Goal: Information Seeking & Learning: Check status

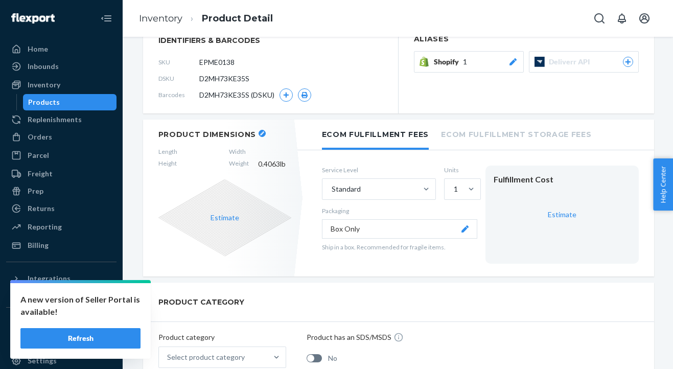
scroll to position [143, 0]
click at [286, 163] on span "0.4063 lb" at bounding box center [274, 163] width 33 height 10
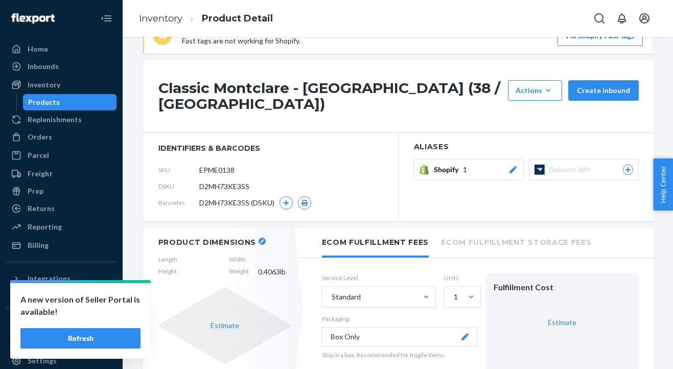
scroll to position [0, 0]
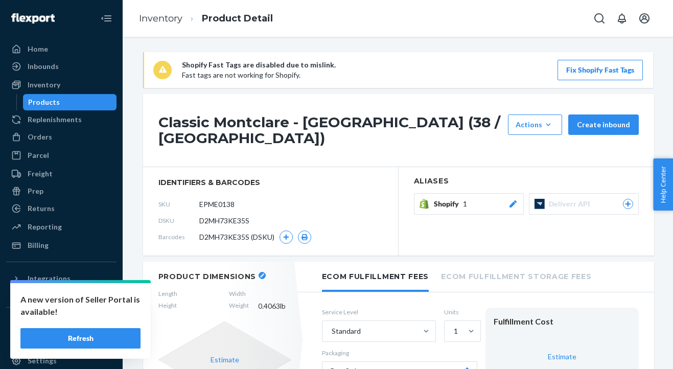
click at [61, 105] on div "Products" at bounding box center [70, 102] width 92 height 14
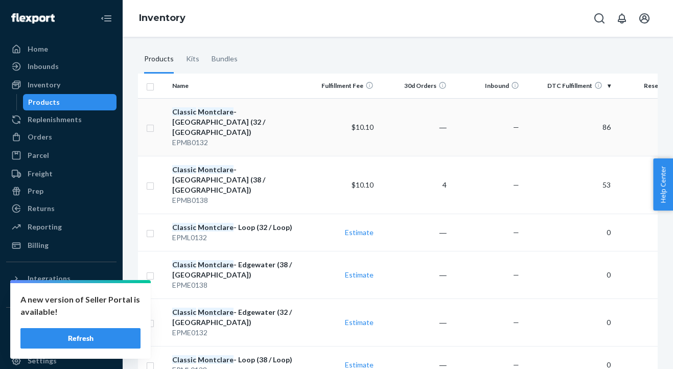
click at [209, 116] on div "Classic Montclare - [GEOGRAPHIC_DATA] (32 / [GEOGRAPHIC_DATA])" at bounding box center [236, 122] width 128 height 31
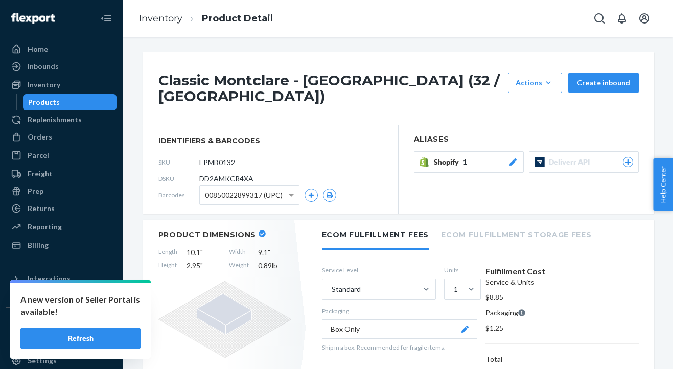
click at [53, 105] on div "Products" at bounding box center [44, 102] width 32 height 10
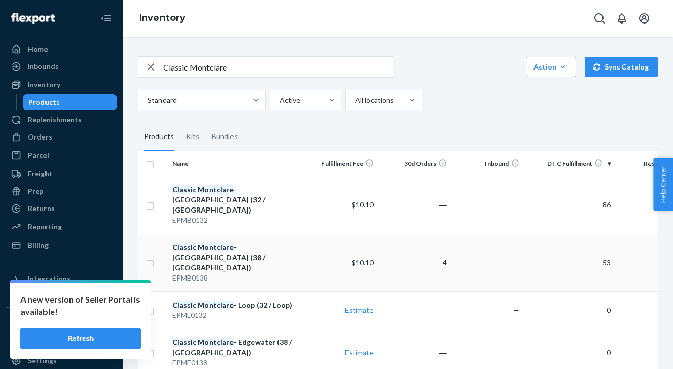
click at [236, 242] on div "Classic Montclare - [GEOGRAPHIC_DATA] (38 / [GEOGRAPHIC_DATA])" at bounding box center [236, 257] width 128 height 31
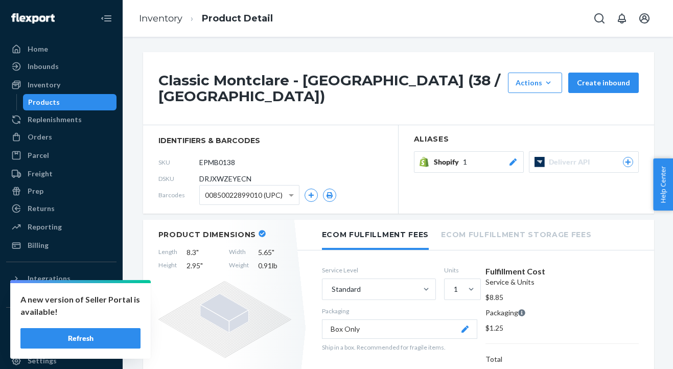
click at [52, 108] on div "Products" at bounding box center [70, 102] width 92 height 14
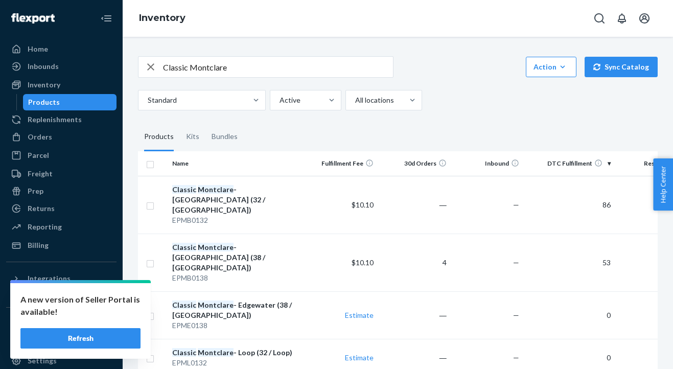
click at [52, 108] on div "Products" at bounding box center [70, 102] width 92 height 14
click at [232, 242] on div "Classic Montclare - [GEOGRAPHIC_DATA] (38 / [GEOGRAPHIC_DATA])" at bounding box center [236, 257] width 128 height 31
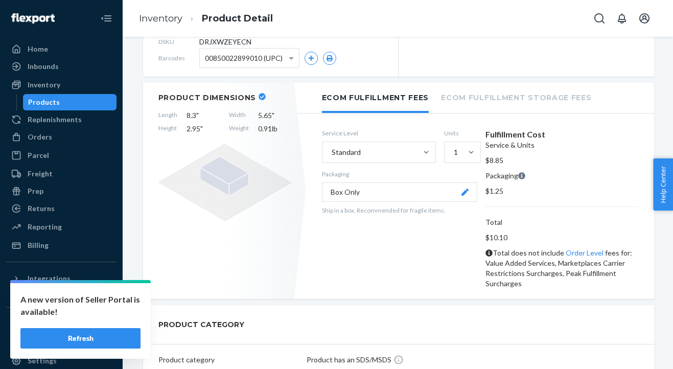
scroll to position [117, 0]
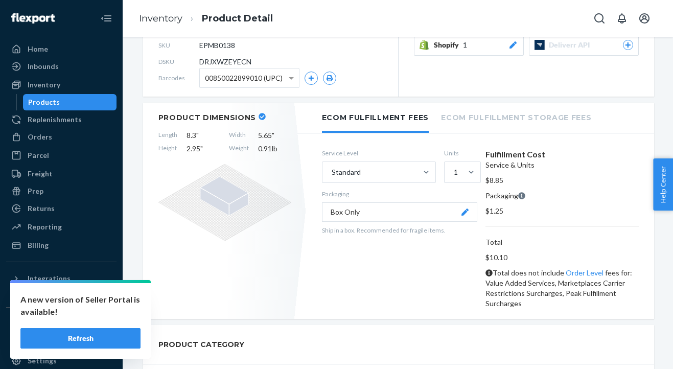
click at [510, 106] on li "Ecom Fulfillment Storage Fees" at bounding box center [516, 117] width 150 height 28
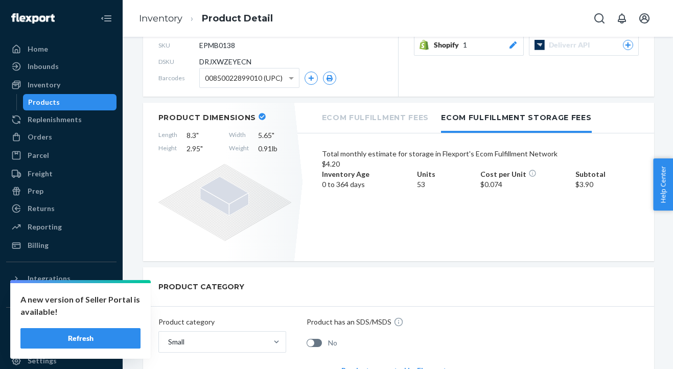
click at [52, 103] on div "Products" at bounding box center [44, 102] width 32 height 10
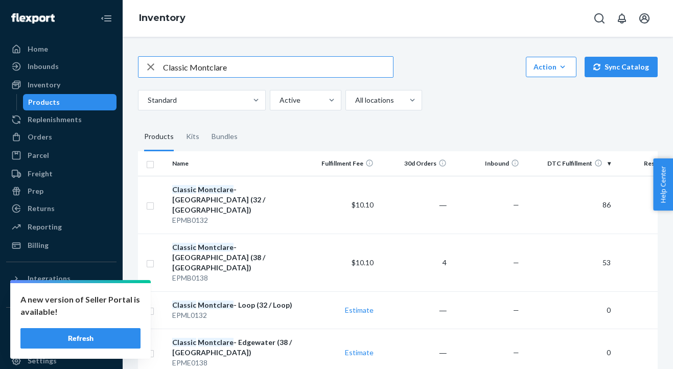
drag, startPoint x: 230, startPoint y: 69, endPoint x: 69, endPoint y: 28, distance: 166.2
click at [71, 29] on div "Home Inbounds Shipping Plans Problems Inventory Products Replenishments Orders …" at bounding box center [336, 184] width 673 height 369
click at [220, 192] on em "Montclare" at bounding box center [216, 189] width 36 height 9
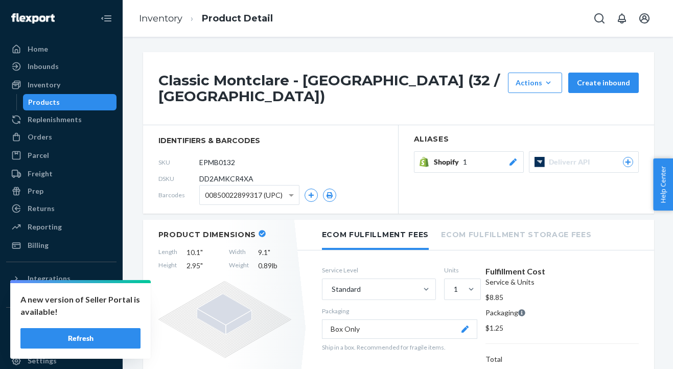
click at [54, 104] on div "Products" at bounding box center [44, 102] width 32 height 10
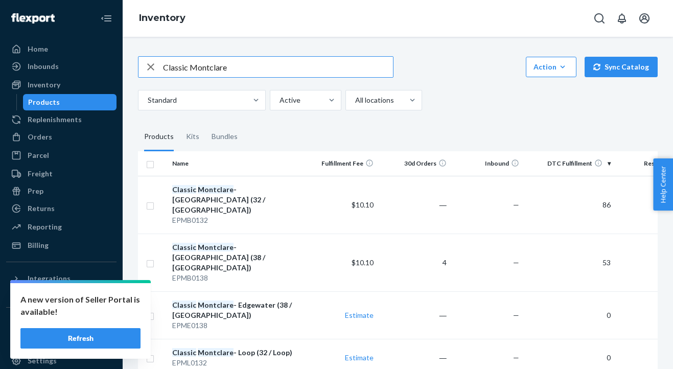
click at [242, 64] on input "Classic Montclare" at bounding box center [278, 67] width 230 height 20
drag, startPoint x: 235, startPoint y: 68, endPoint x: 165, endPoint y: 39, distance: 76.5
click at [165, 39] on div "Classic Montclare Action Create product Create kit or bundle Bulk create produc…" at bounding box center [398, 203] width 550 height 332
type input "strap"
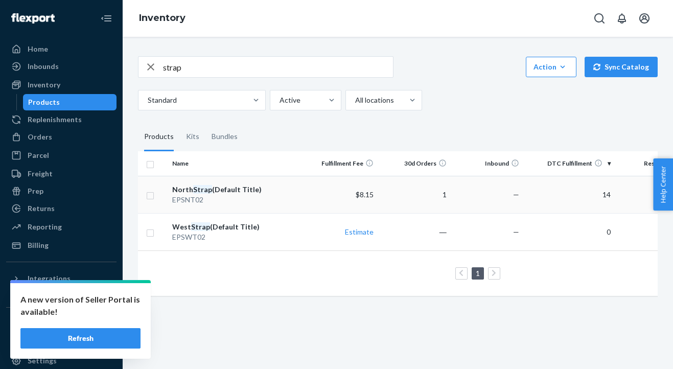
click at [205, 190] on em "Strap" at bounding box center [202, 189] width 19 height 9
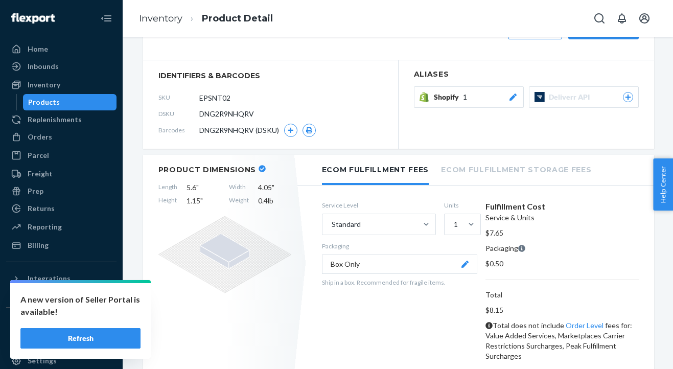
scroll to position [57, 0]
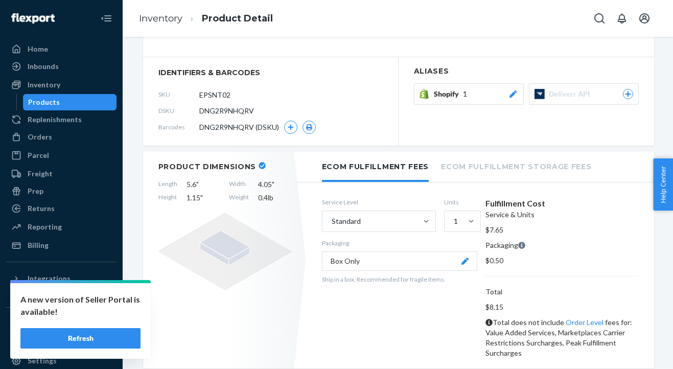
click at [66, 101] on div "Products" at bounding box center [70, 102] width 92 height 14
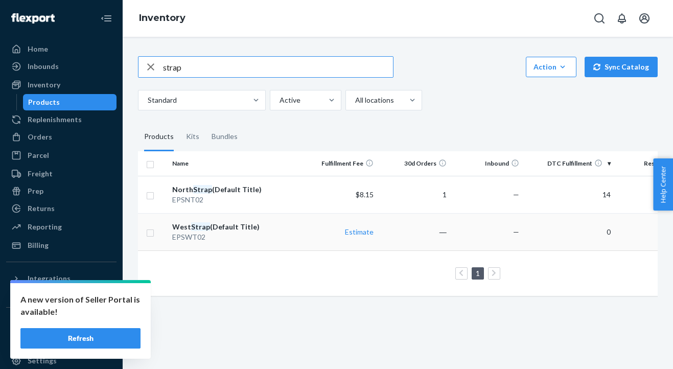
click at [199, 226] on em "Strap" at bounding box center [200, 226] width 19 height 9
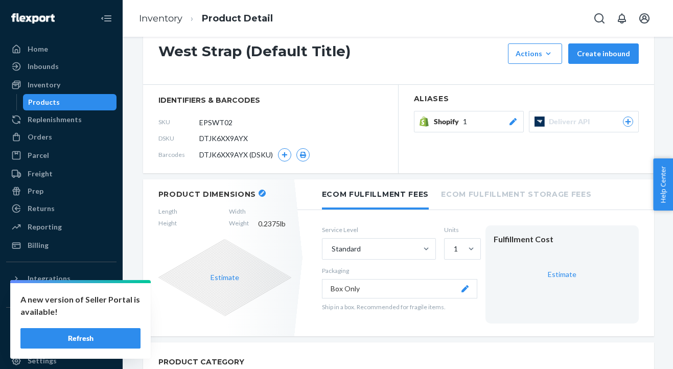
scroll to position [73, 0]
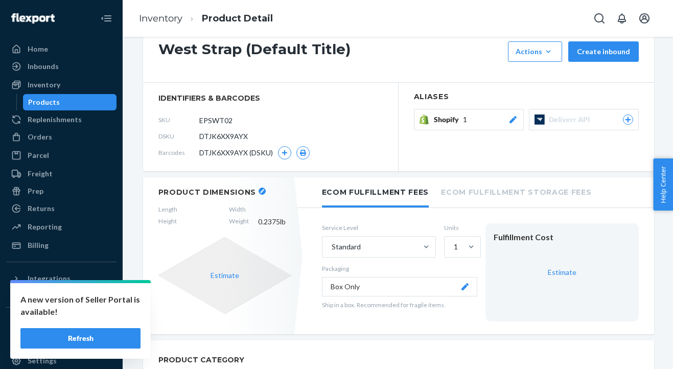
click at [64, 103] on div "Products" at bounding box center [70, 102] width 92 height 14
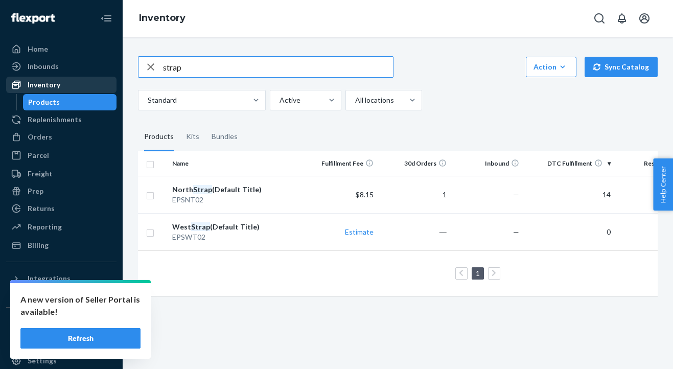
click at [51, 85] on div "Inventory" at bounding box center [44, 85] width 33 height 10
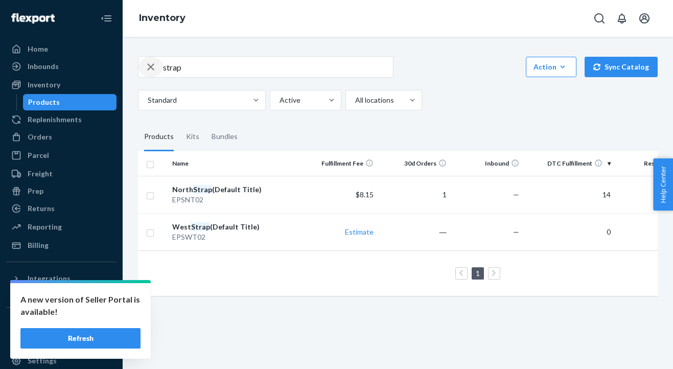
click at [150, 68] on icon "button" at bounding box center [151, 67] width 12 height 20
click at [65, 107] on div "Products" at bounding box center [70, 102] width 92 height 14
click at [44, 86] on div "Inventory" at bounding box center [44, 85] width 33 height 10
click at [43, 50] on div "Home" at bounding box center [38, 49] width 20 height 10
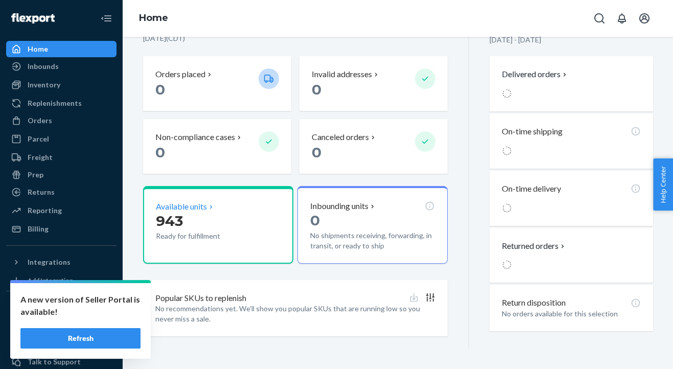
scroll to position [250, 0]
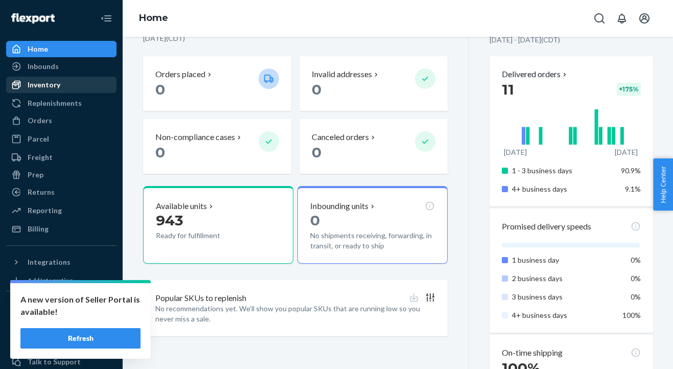
click at [50, 89] on div "Inventory" at bounding box center [44, 85] width 33 height 10
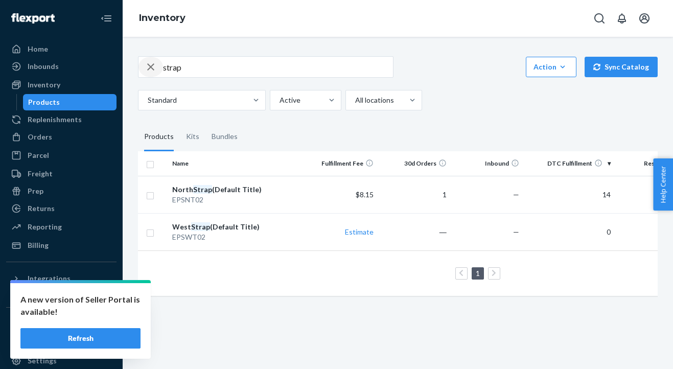
click at [153, 64] on icon "button" at bounding box center [150, 66] width 7 height 7
click at [76, 104] on div "Products" at bounding box center [70, 102] width 92 height 14
click at [66, 121] on div "Replenishments" at bounding box center [55, 119] width 54 height 10
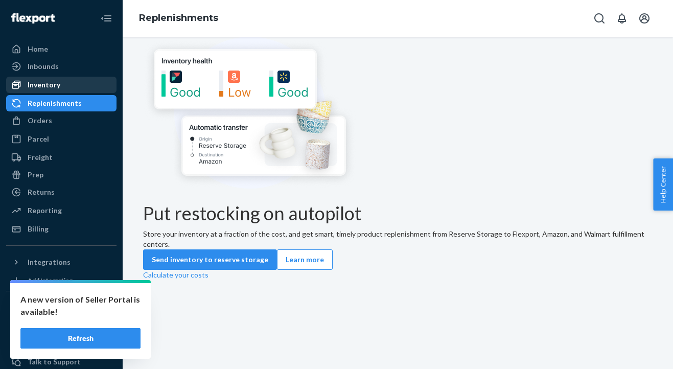
click at [53, 90] on div "Inventory" at bounding box center [61, 85] width 108 height 14
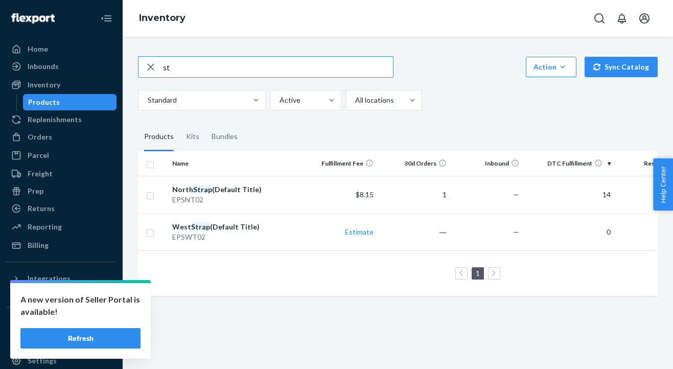
type input "s"
click at [43, 51] on div "Home" at bounding box center [38, 49] width 20 height 10
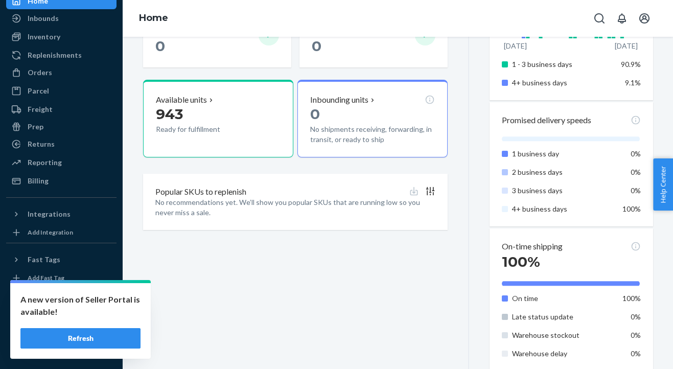
scroll to position [237, 0]
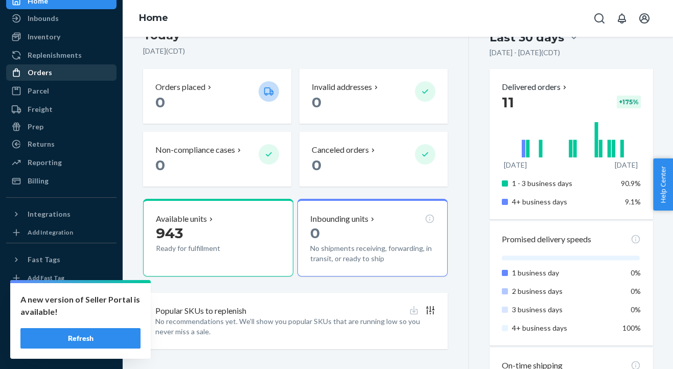
click at [58, 73] on div "Orders" at bounding box center [61, 72] width 108 height 14
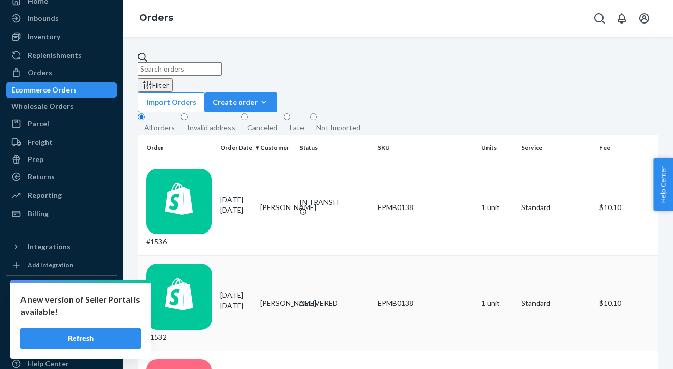
click at [176, 264] on div "#1532" at bounding box center [179, 303] width 66 height 79
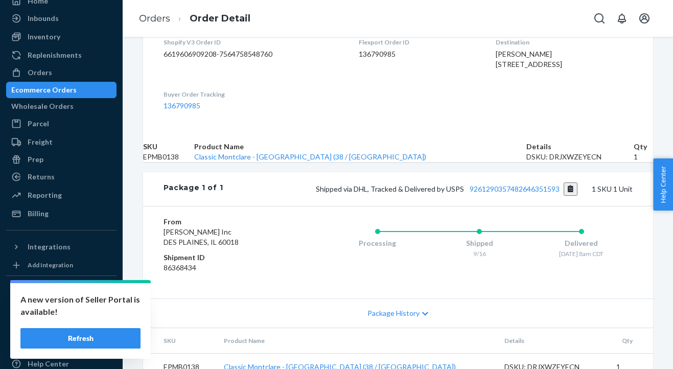
scroll to position [346, 0]
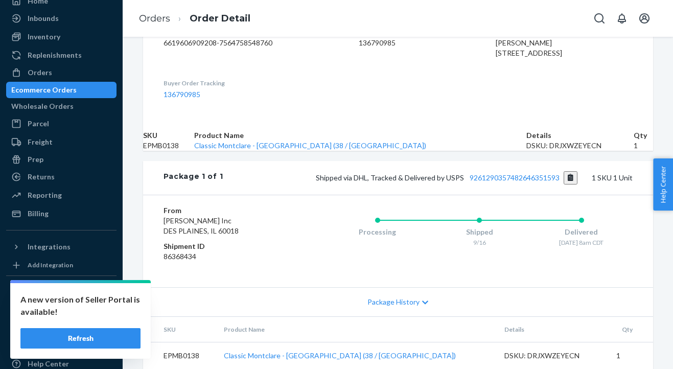
click at [326, 348] on td "Classic Montclare - [GEOGRAPHIC_DATA] (38 / [GEOGRAPHIC_DATA])" at bounding box center [356, 355] width 280 height 27
click at [322, 351] on link "Classic Montclare - [GEOGRAPHIC_DATA] (38 / [GEOGRAPHIC_DATA])" at bounding box center [340, 355] width 232 height 9
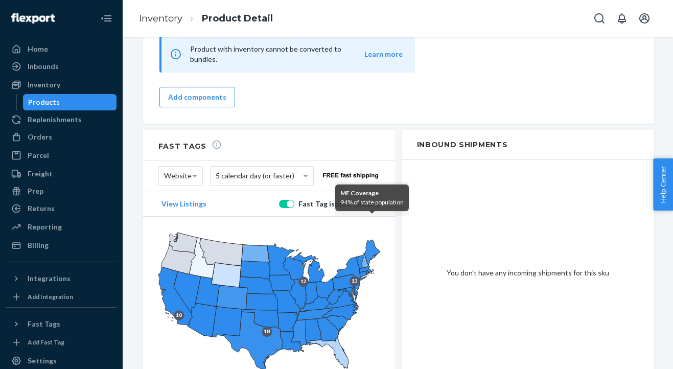
scroll to position [837, 0]
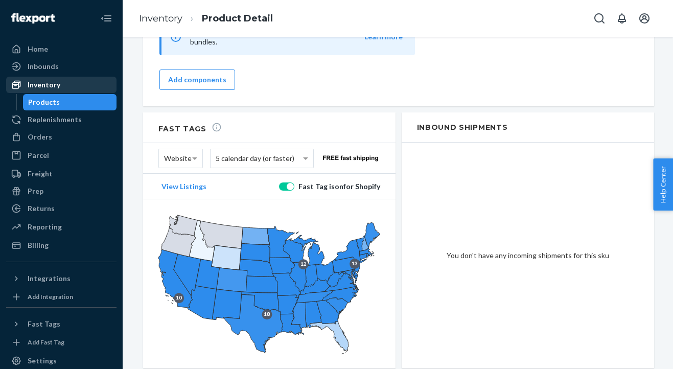
click at [51, 86] on div "Inventory" at bounding box center [44, 85] width 33 height 10
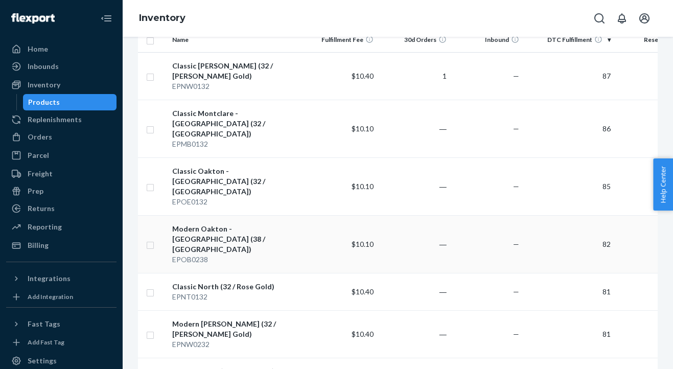
scroll to position [125, 0]
click at [217, 223] on div "Modern Oakton - Bucktown (38 / Bucktown)" at bounding box center [236, 238] width 128 height 31
